Goal: Task Accomplishment & Management: Complete application form

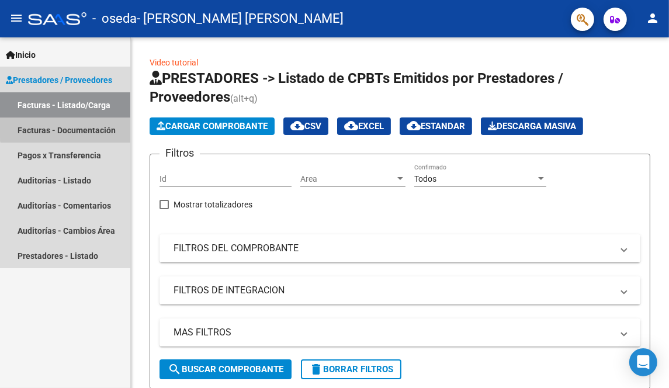
click at [75, 125] on link "Facturas - Documentación" at bounding box center [65, 129] width 130 height 25
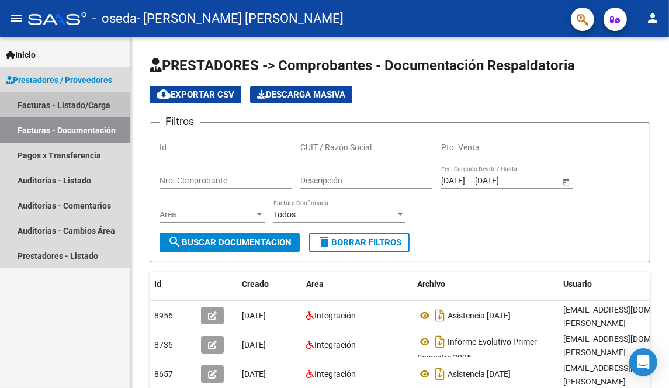
click at [82, 104] on link "Facturas - Listado/Carga" at bounding box center [65, 104] width 130 height 25
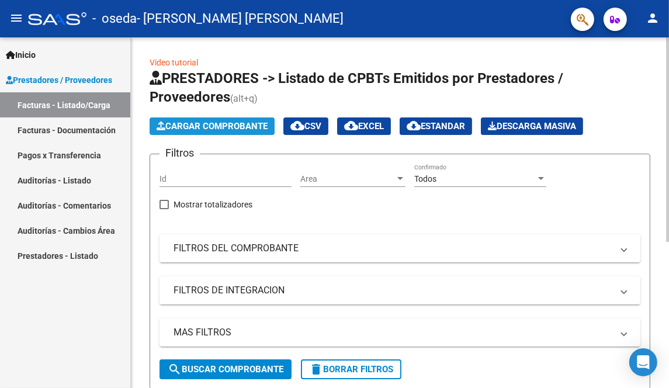
click at [194, 122] on span "Cargar Comprobante" at bounding box center [212, 126] width 111 height 11
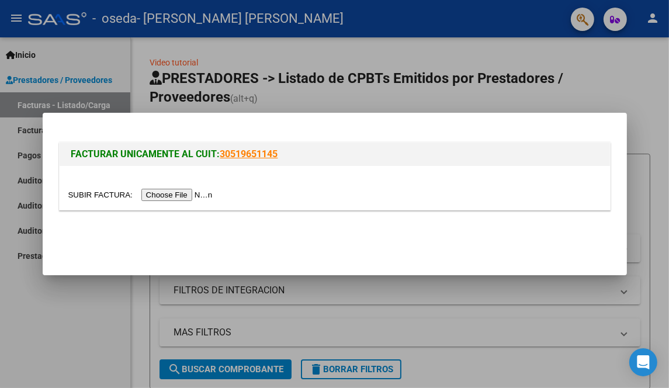
click at [171, 199] on input "file" at bounding box center [142, 195] width 148 height 12
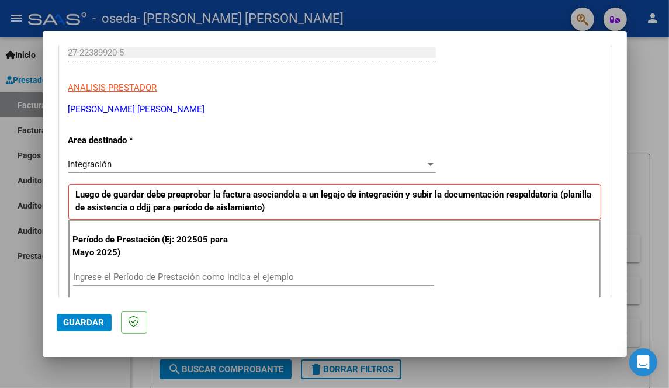
scroll to position [210, 0]
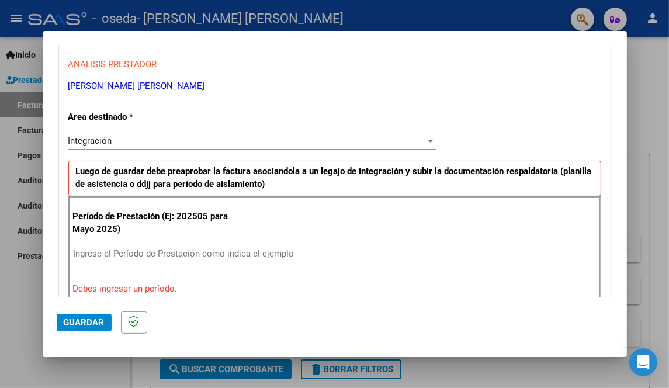
click at [218, 258] on div "Ingrese el Período de Prestación como indica el ejemplo" at bounding box center [253, 254] width 361 height 18
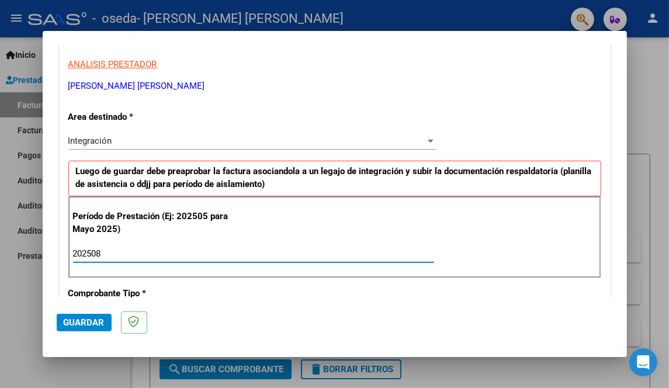
type input "202508"
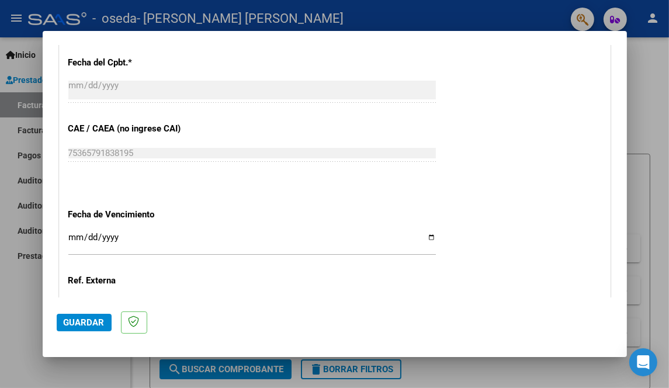
scroll to position [701, 0]
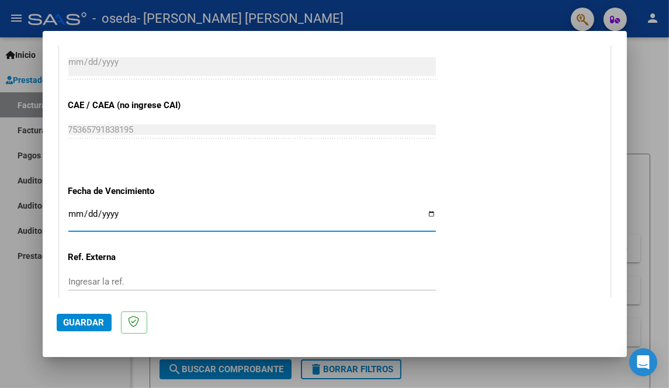
click at [427, 211] on input "Ingresar la fecha" at bounding box center [251, 218] width 367 height 19
type input "[DATE]"
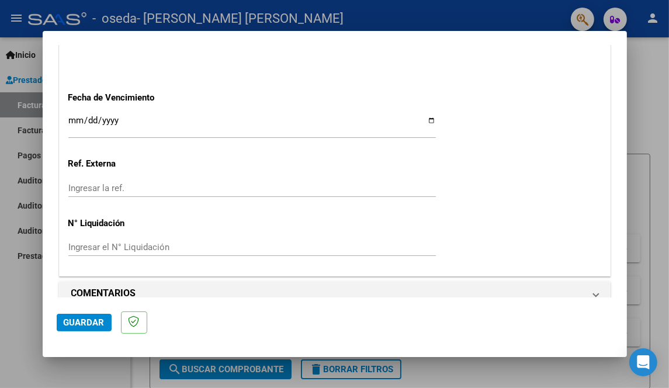
scroll to position [808, 0]
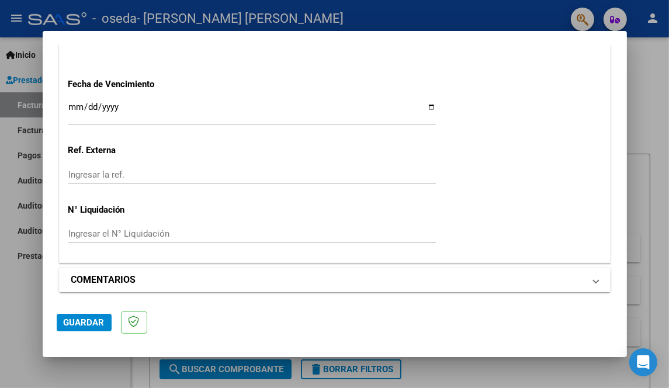
click at [584, 275] on span "COMENTARIOS" at bounding box center [332, 280] width 522 height 14
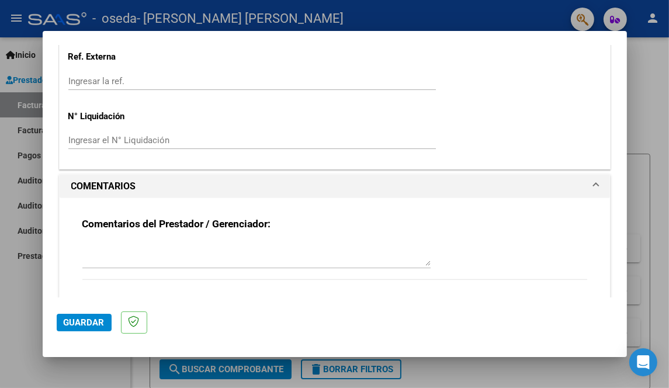
scroll to position [921, 0]
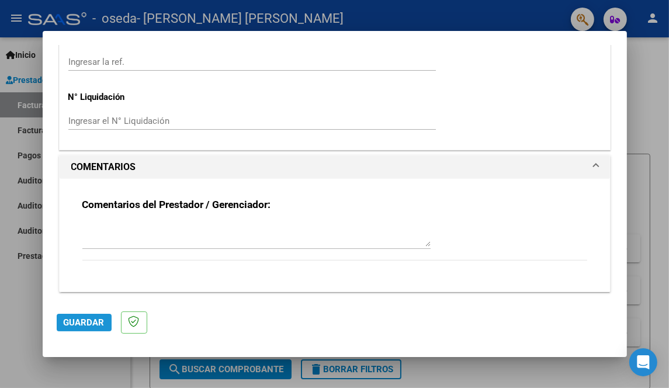
click at [89, 323] on span "Guardar" at bounding box center [84, 322] width 41 height 11
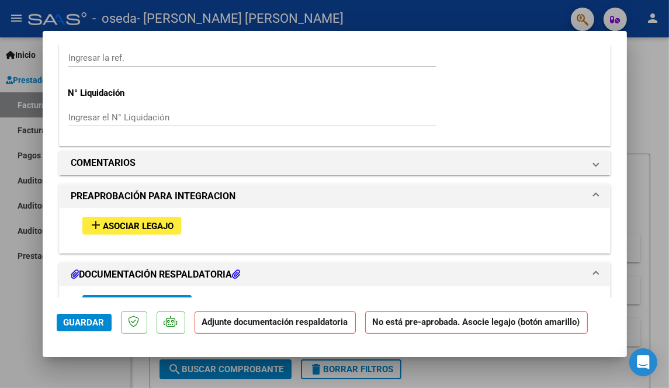
scroll to position [935, 0]
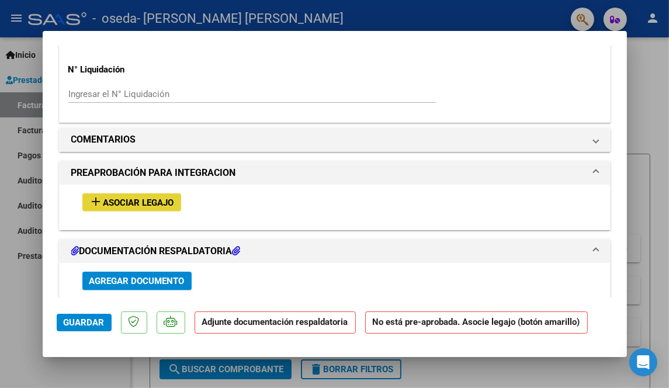
click at [155, 197] on span "Asociar Legajo" at bounding box center [138, 202] width 71 height 11
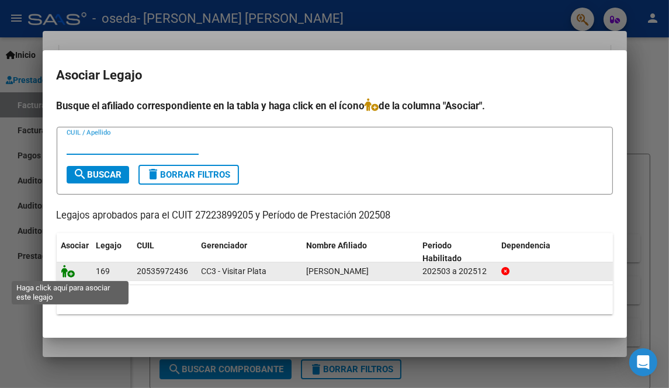
click at [71, 276] on icon at bounding box center [68, 271] width 14 height 13
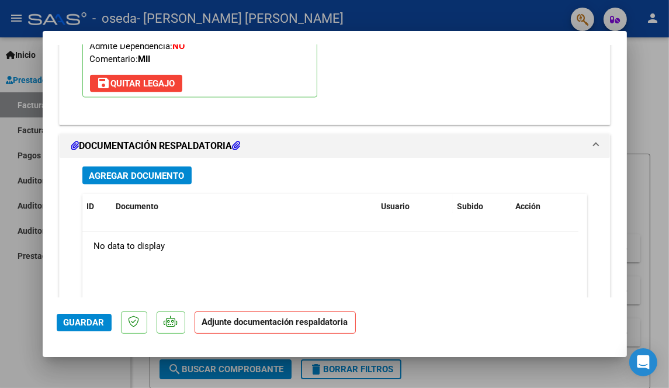
scroll to position [1245, 0]
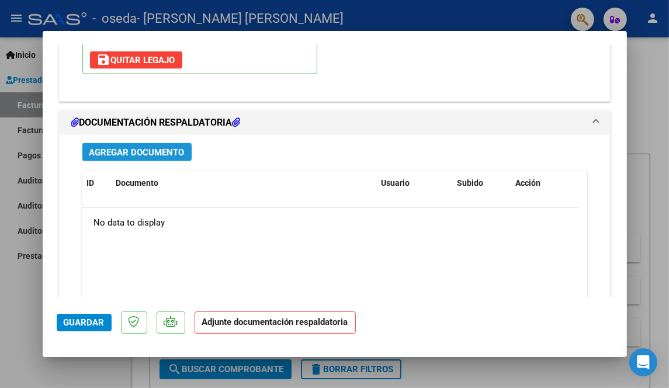
click at [164, 152] on span "Agregar Documento" at bounding box center [136, 152] width 95 height 11
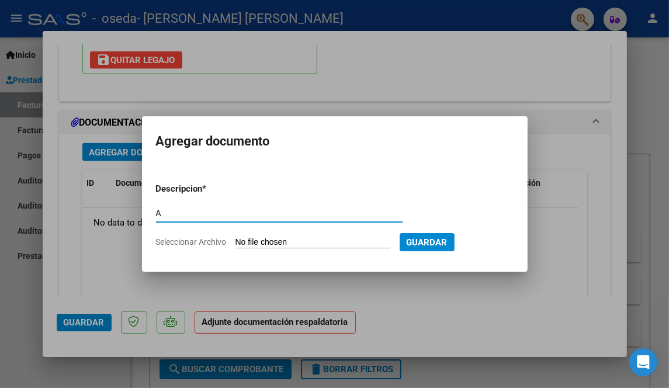
click at [213, 213] on input "A" at bounding box center [279, 213] width 247 height 11
type input "Asistencia [DATE]"
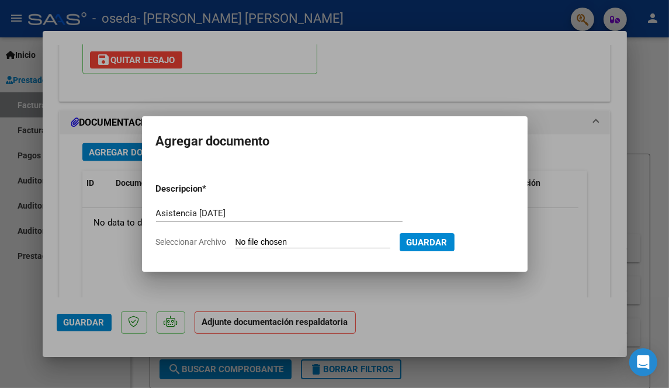
click at [242, 242] on input "Seleccionar Archivo" at bounding box center [312, 242] width 155 height 11
type input "C:\fakepath\Asistencia [DATE] [PERSON_NAME] .pdf"
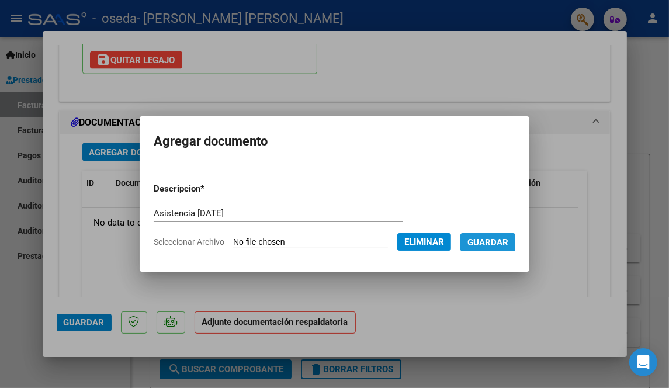
click at [496, 238] on span "Guardar" at bounding box center [487, 242] width 41 height 11
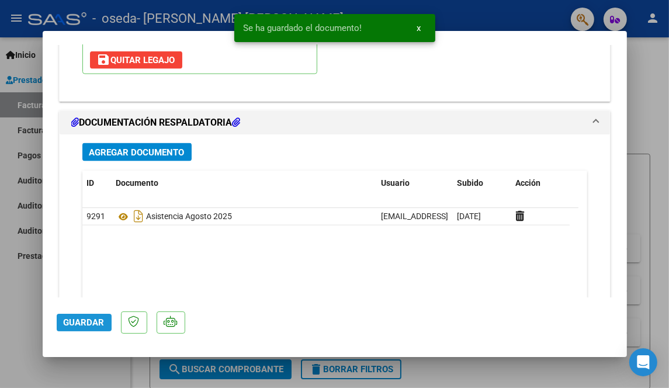
click at [88, 319] on span "Guardar" at bounding box center [84, 322] width 41 height 11
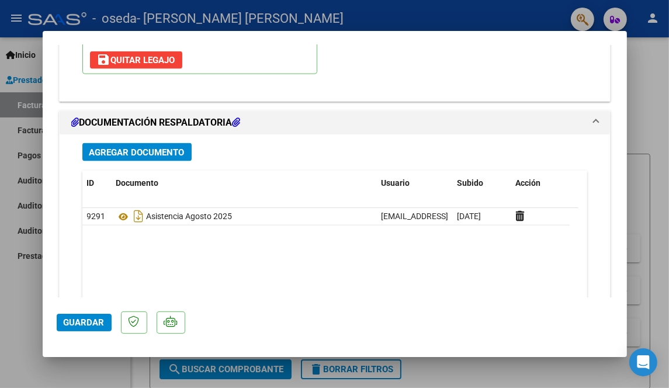
click at [650, 67] on div at bounding box center [334, 194] width 669 height 388
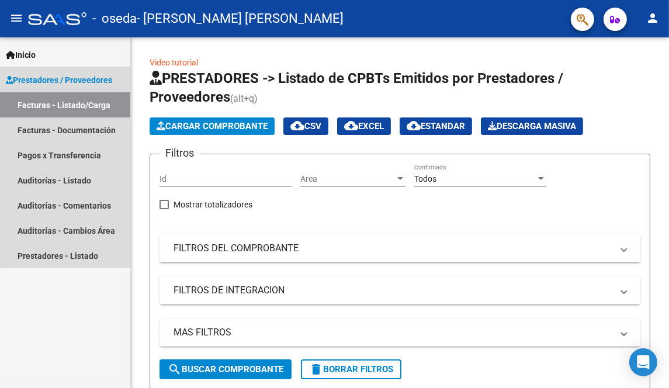
click at [92, 79] on span "Prestadores / Proveedores" at bounding box center [59, 80] width 106 height 13
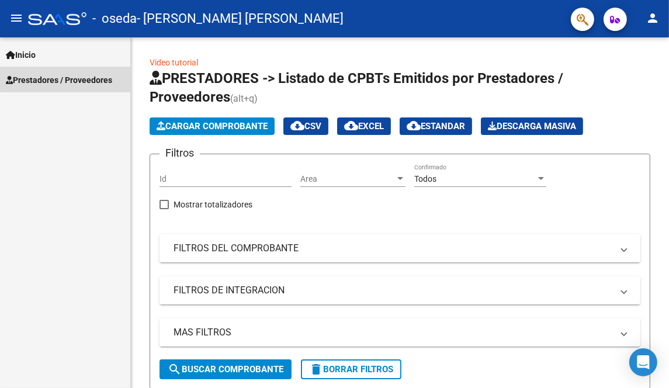
click at [92, 79] on span "Prestadores / Proveedores" at bounding box center [59, 80] width 106 height 13
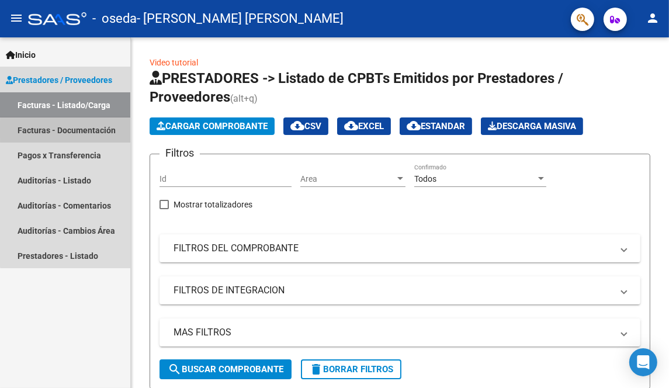
click at [74, 130] on link "Facturas - Documentación" at bounding box center [65, 129] width 130 height 25
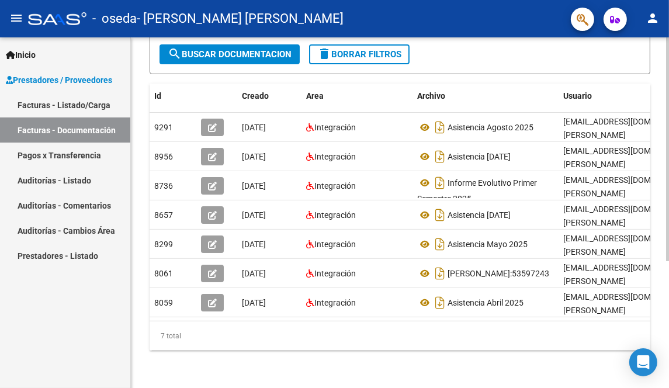
scroll to position [190, 0]
click at [668, 293] on html "menu - oseda - [PERSON_NAME] [PERSON_NAME] person Inicio Instructivos Contacto …" at bounding box center [334, 194] width 669 height 388
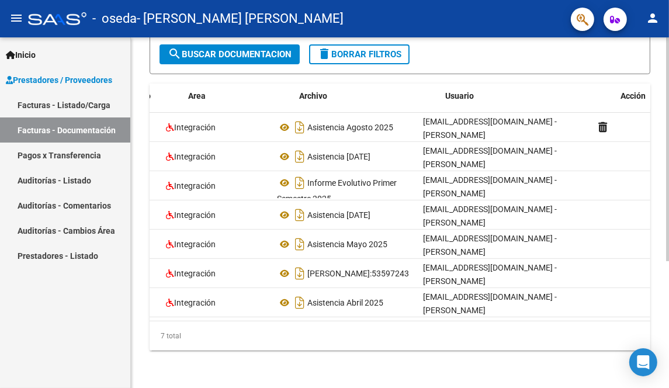
scroll to position [0, 141]
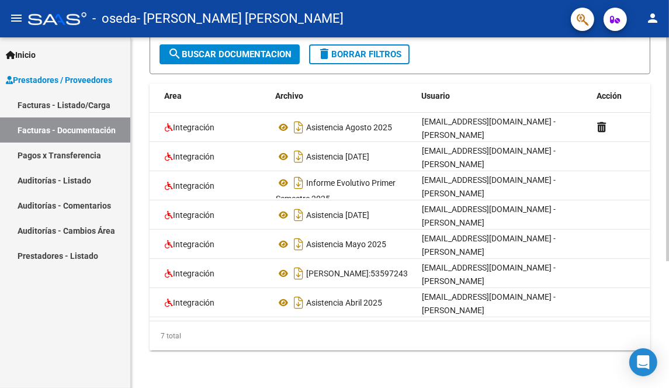
click at [668, 310] on html "menu - oseda - [PERSON_NAME] [PERSON_NAME] person Inicio Instructivos Contacto …" at bounding box center [334, 194] width 669 height 388
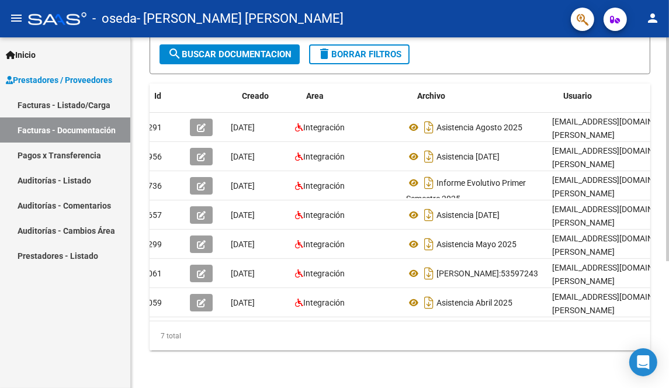
scroll to position [0, 0]
